Goal: Task Accomplishment & Management: Use online tool/utility

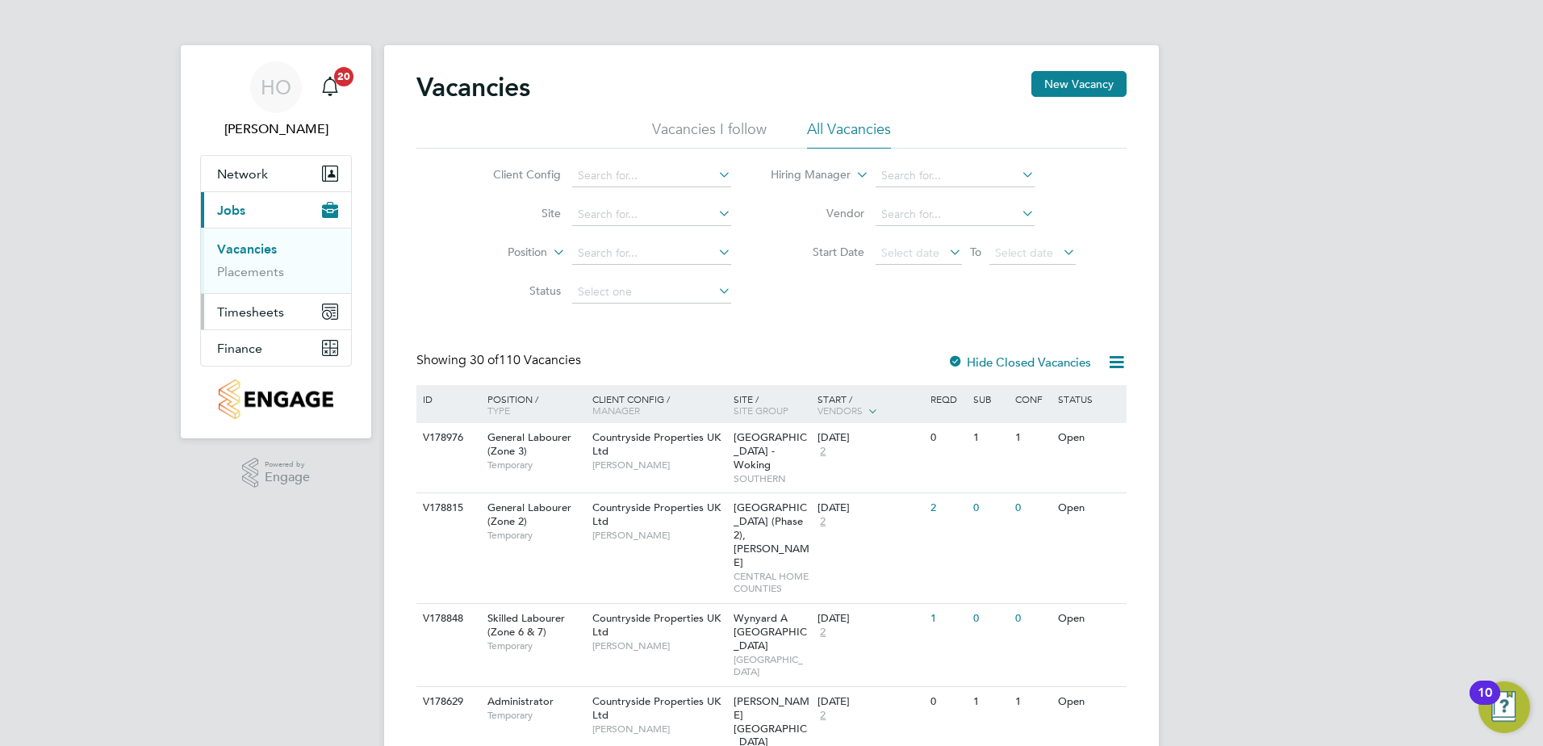
click at [268, 316] on span "Timesheets" at bounding box center [250, 311] width 67 height 15
click at [663, 213] on input at bounding box center [651, 214] width 159 height 23
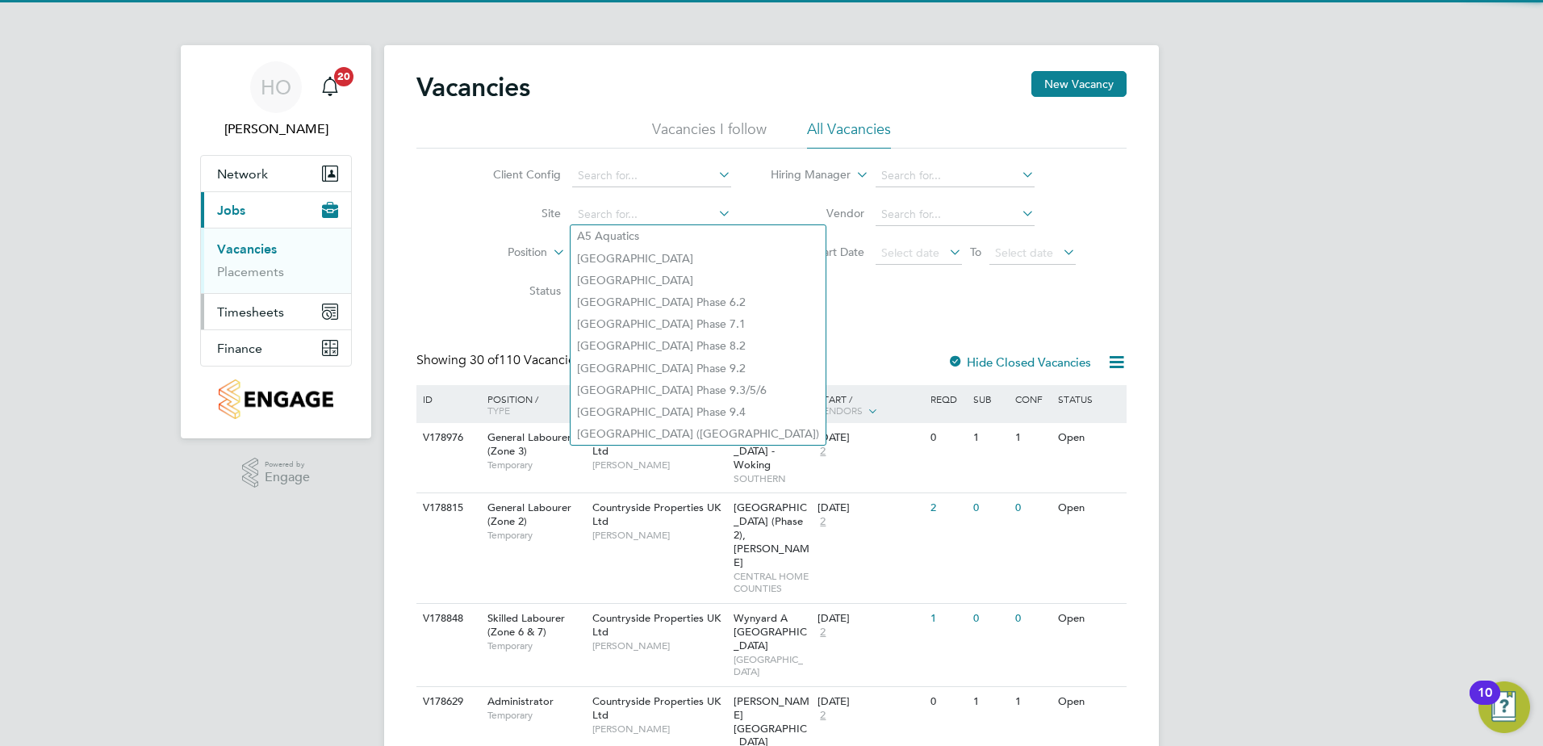
click at [270, 314] on span "Timesheets" at bounding box center [250, 311] width 67 height 15
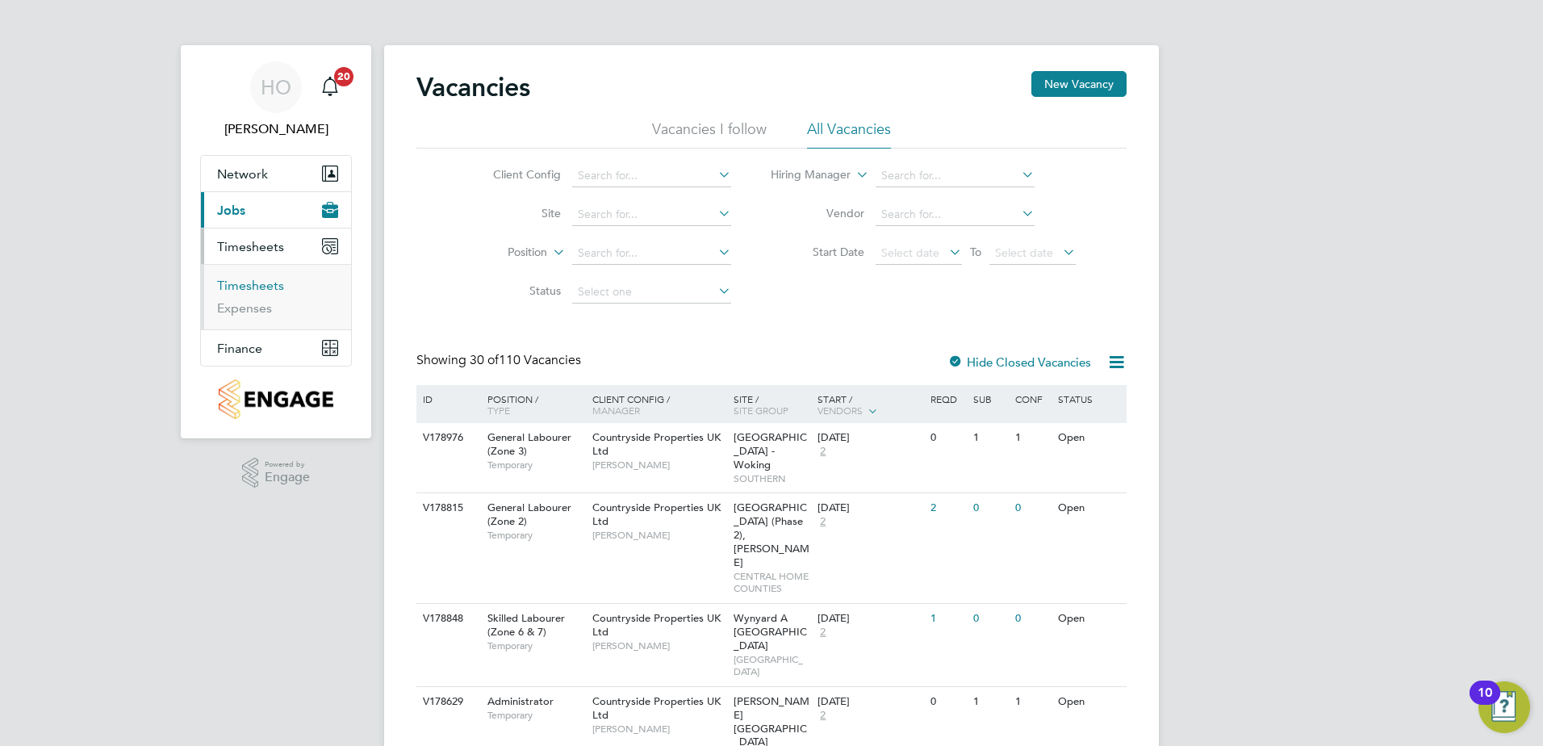
click at [255, 278] on link "Timesheets" at bounding box center [250, 285] width 67 height 15
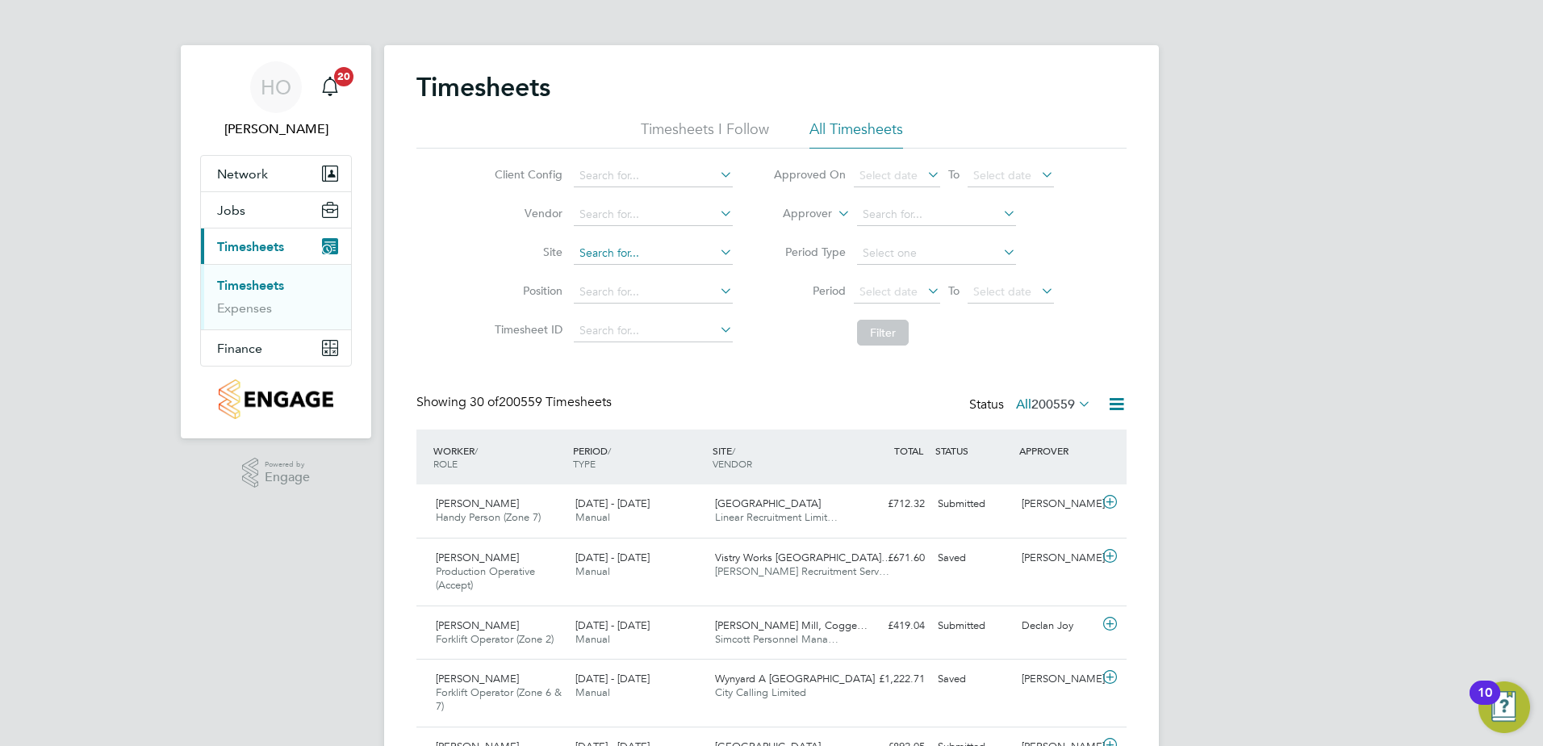
click at [639, 246] on input at bounding box center [653, 253] width 159 height 23
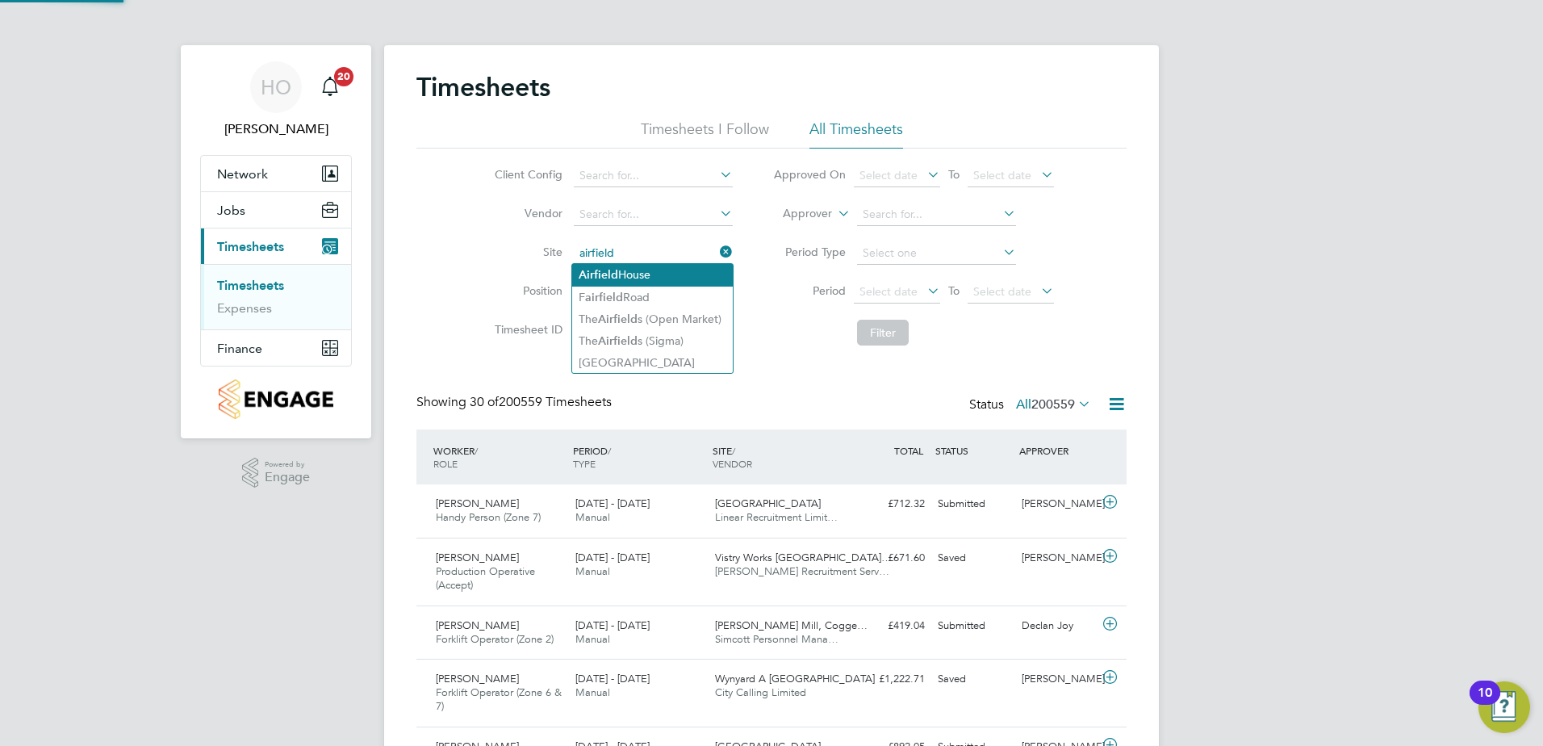
click at [660, 278] on li "[GEOGRAPHIC_DATA]" at bounding box center [652, 275] width 161 height 22
type input "[GEOGRAPHIC_DATA]"
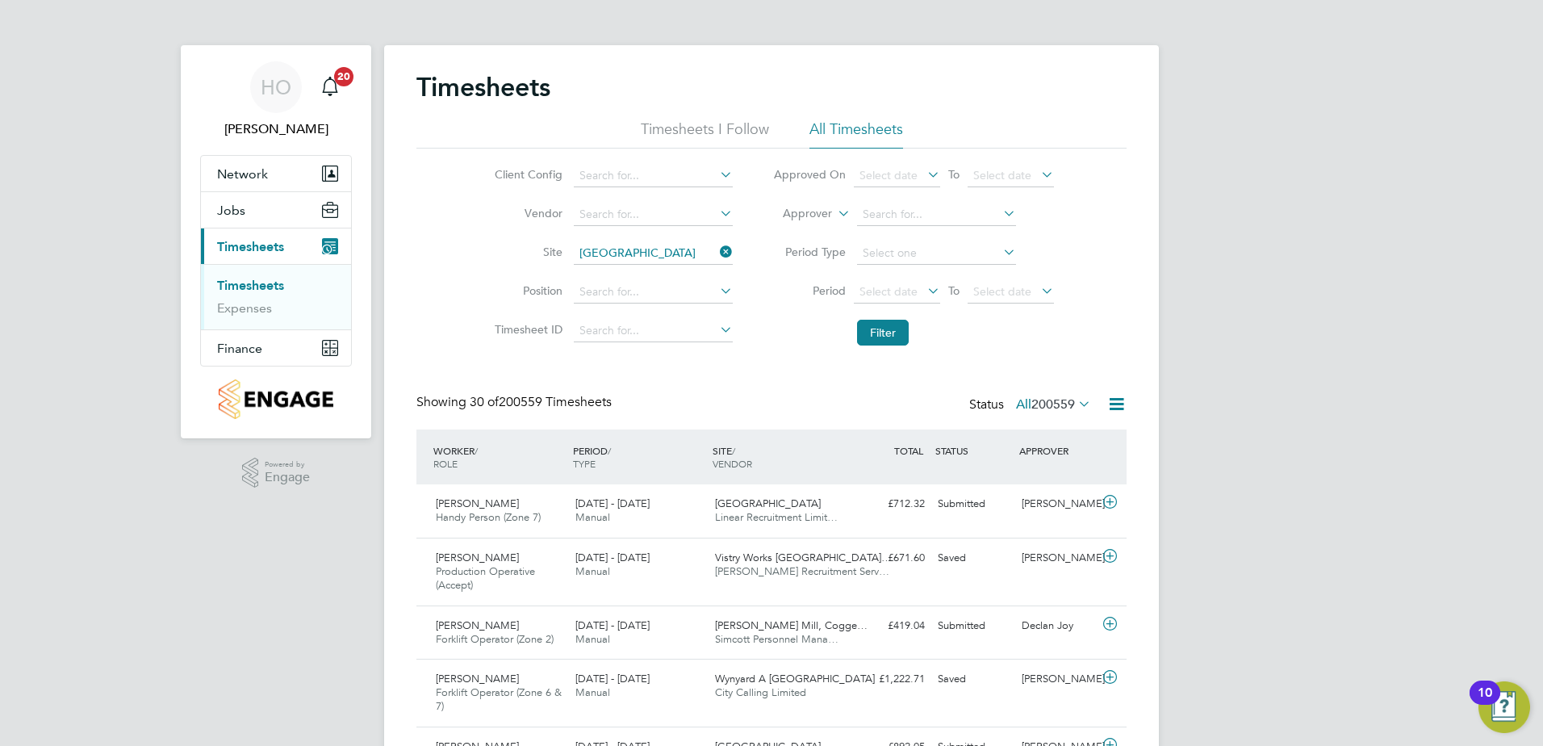
click at [863, 317] on li "Filter" at bounding box center [913, 332] width 321 height 42
click at [879, 336] on button "Filter" at bounding box center [883, 333] width 52 height 26
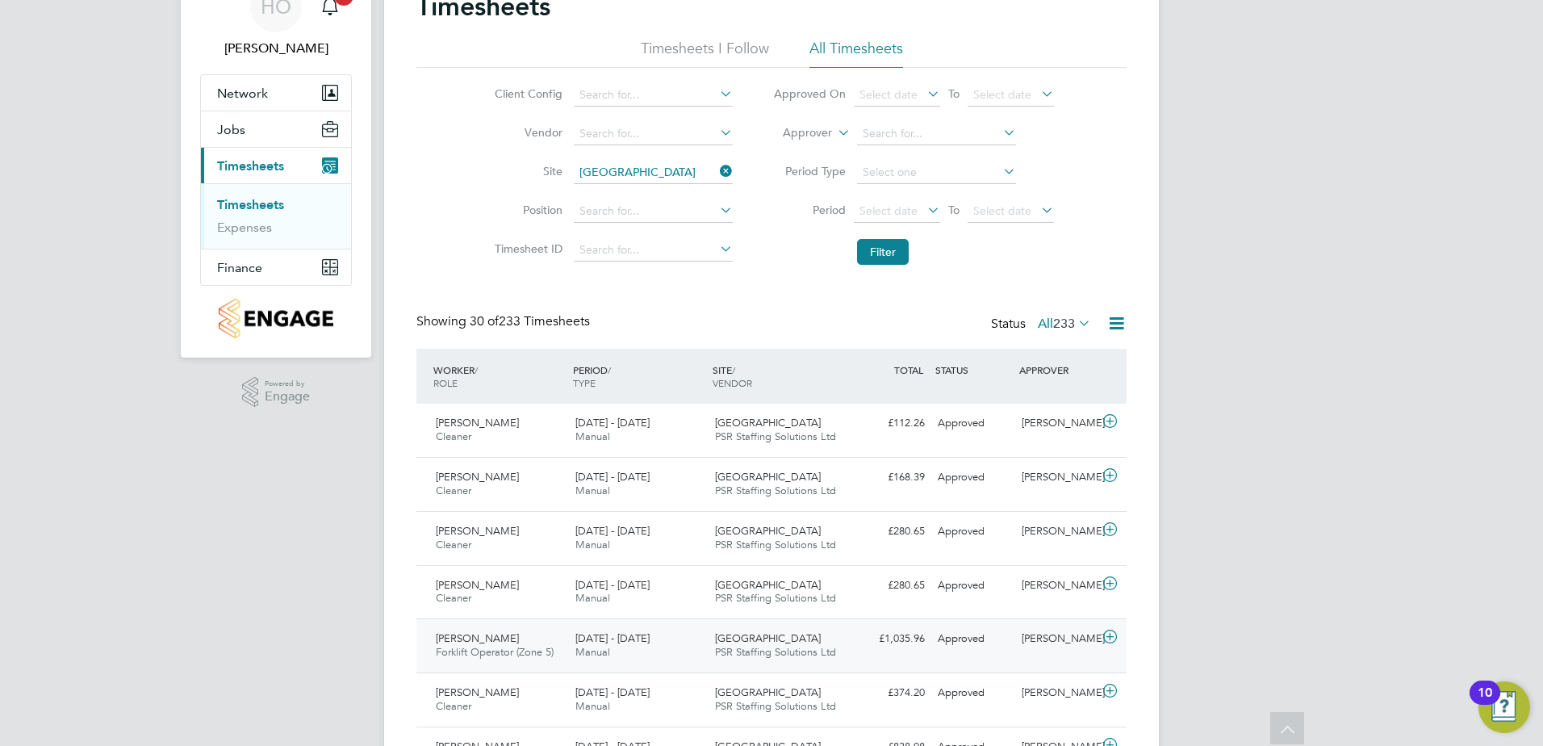
click at [781, 658] on div "Airfield House PSR Staffing Solutions Ltd" at bounding box center [779, 645] width 140 height 40
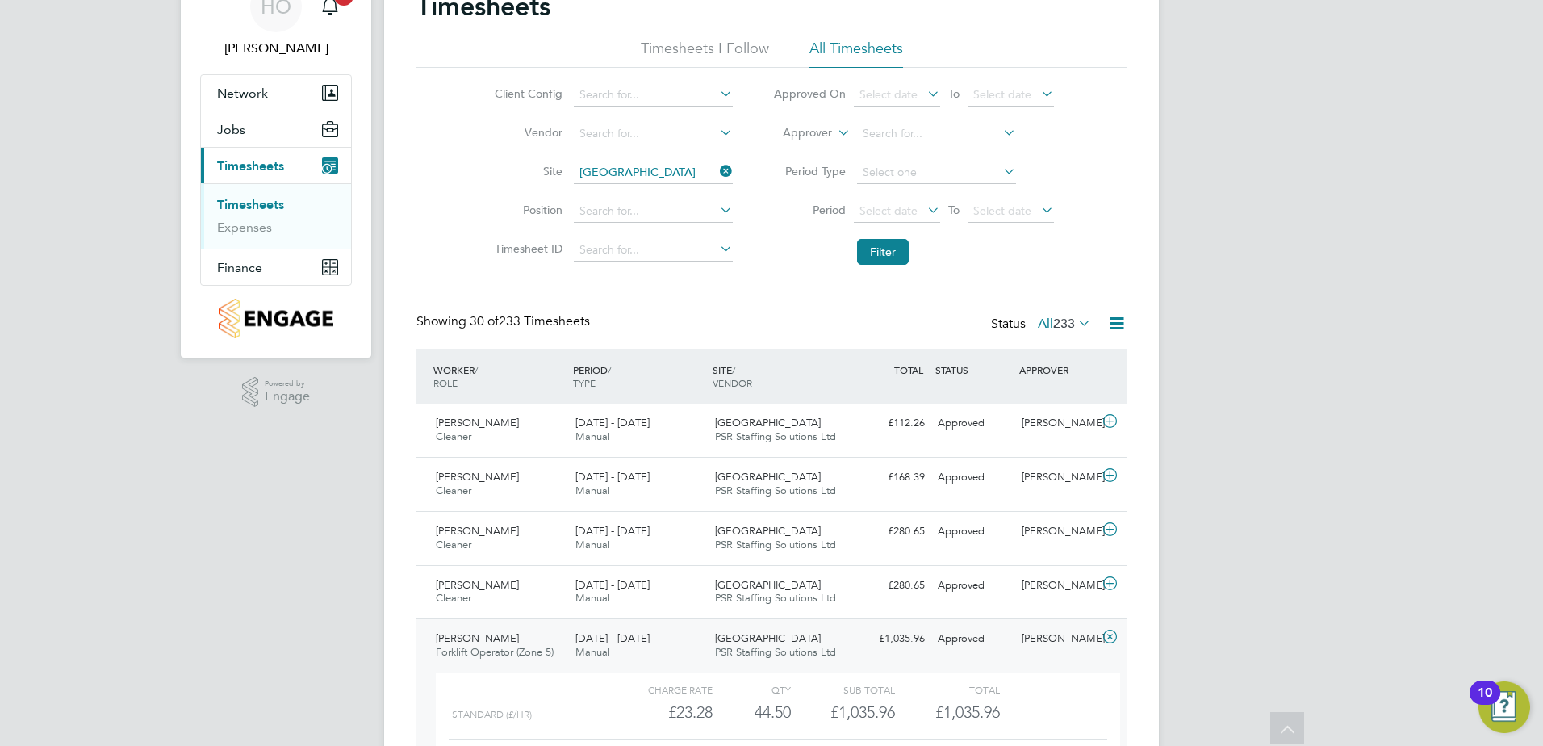
click at [847, 640] on div "£1,035.96 Approved" at bounding box center [889, 638] width 84 height 27
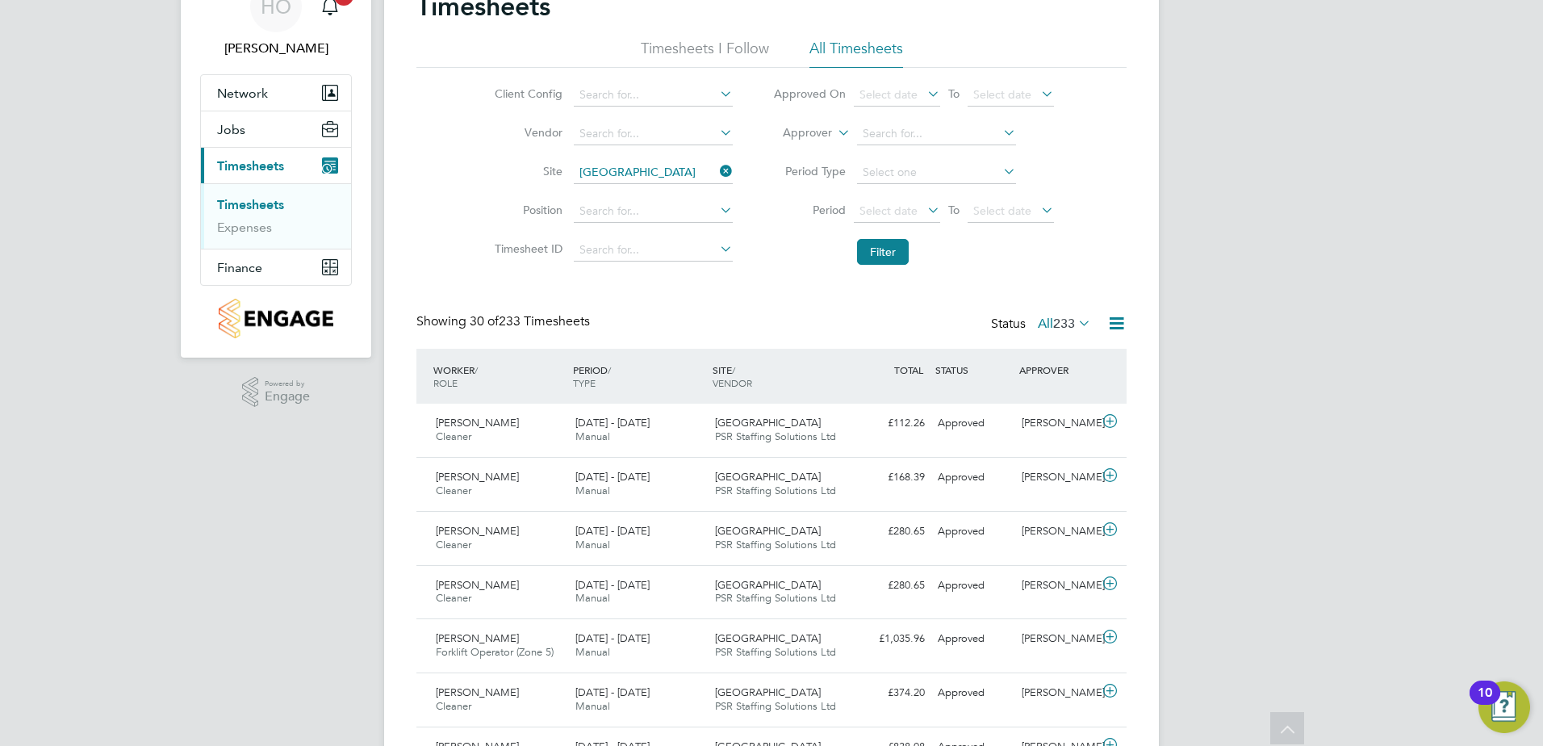
drag, startPoint x: 1280, startPoint y: 461, endPoint x: 1152, endPoint y: 569, distance: 167.2
